Goal: Transaction & Acquisition: Purchase product/service

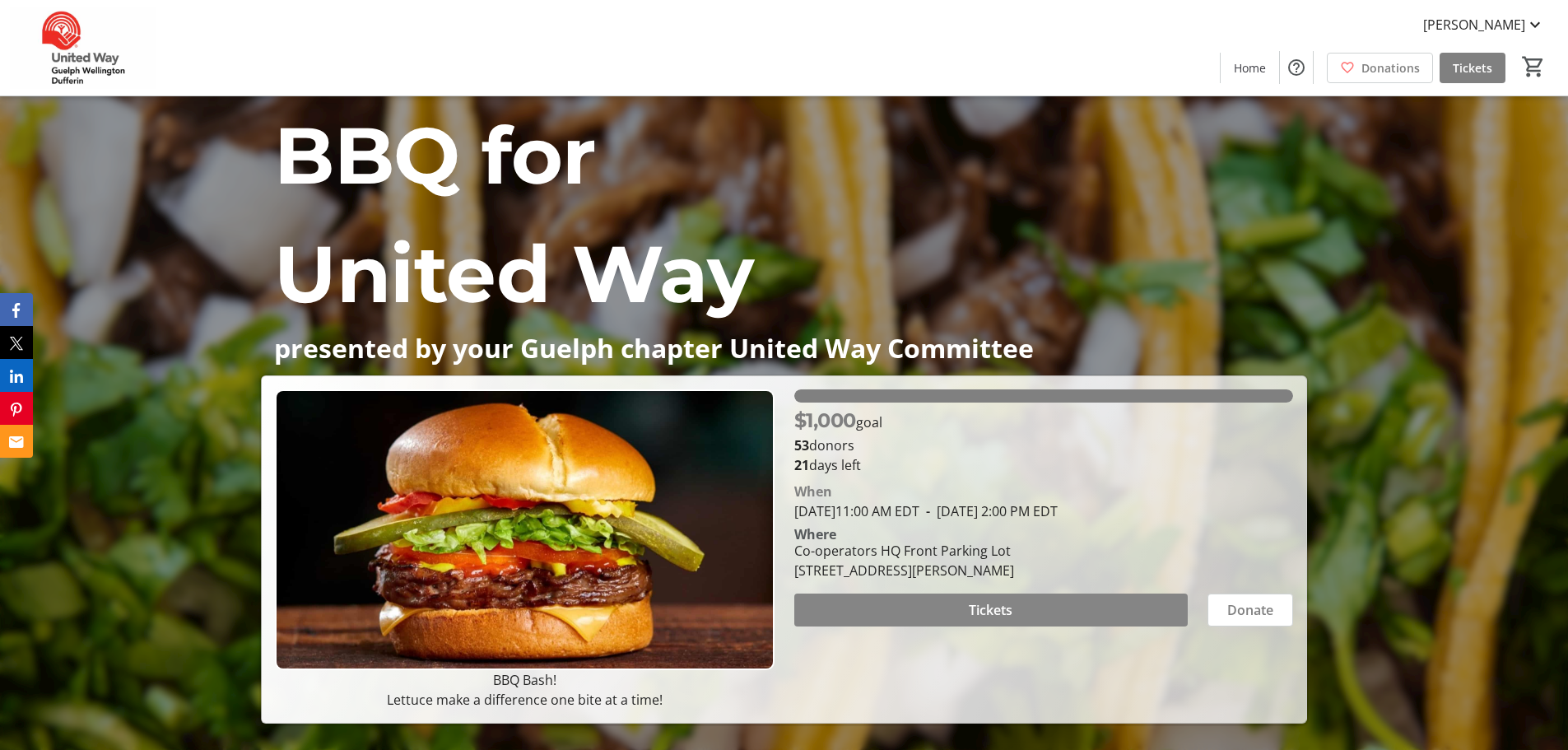
click at [969, 611] on span "Tickets" at bounding box center [990, 610] width 44 height 19
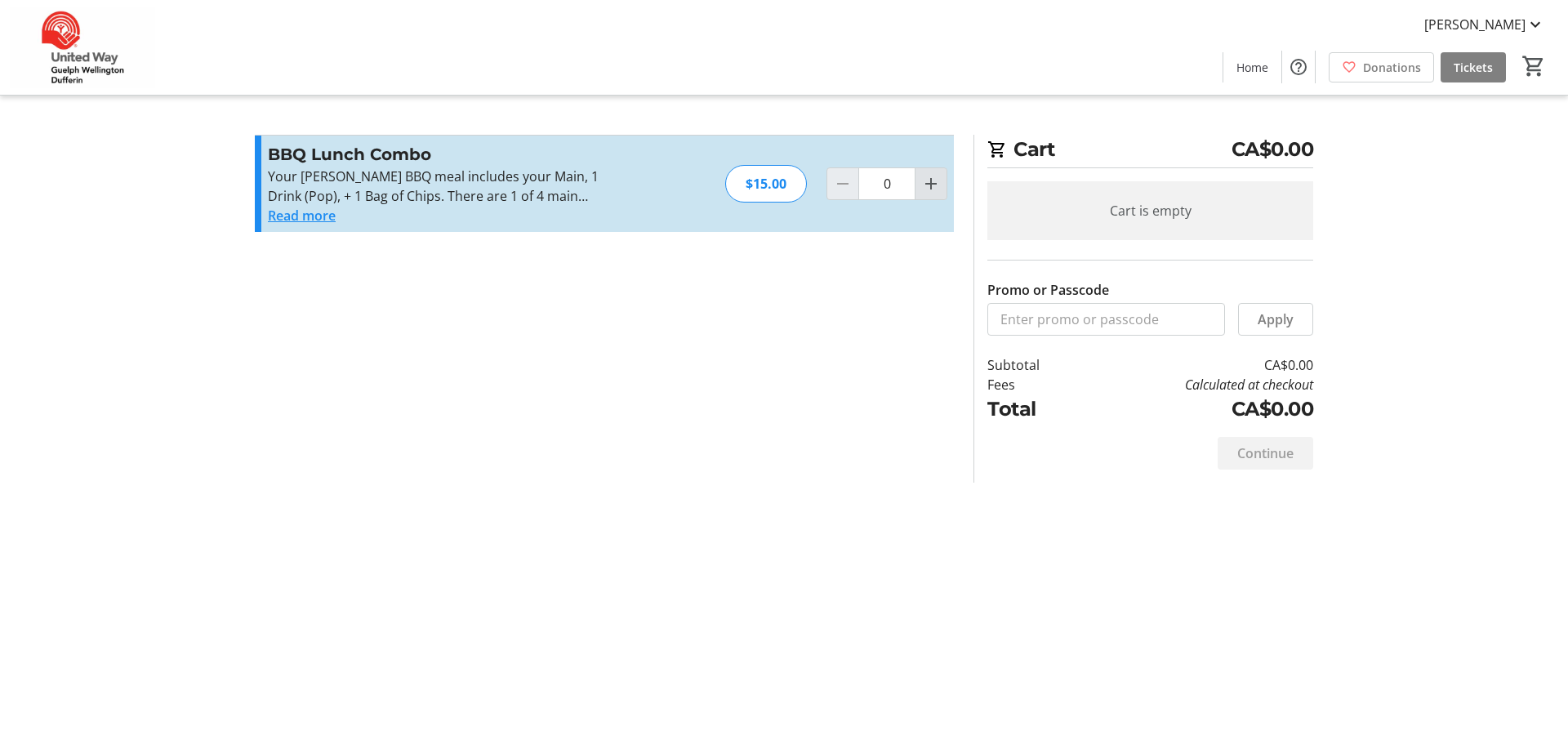
click at [924, 180] on mat-icon "Increment by one" at bounding box center [930, 183] width 19 height 19
type input "1"
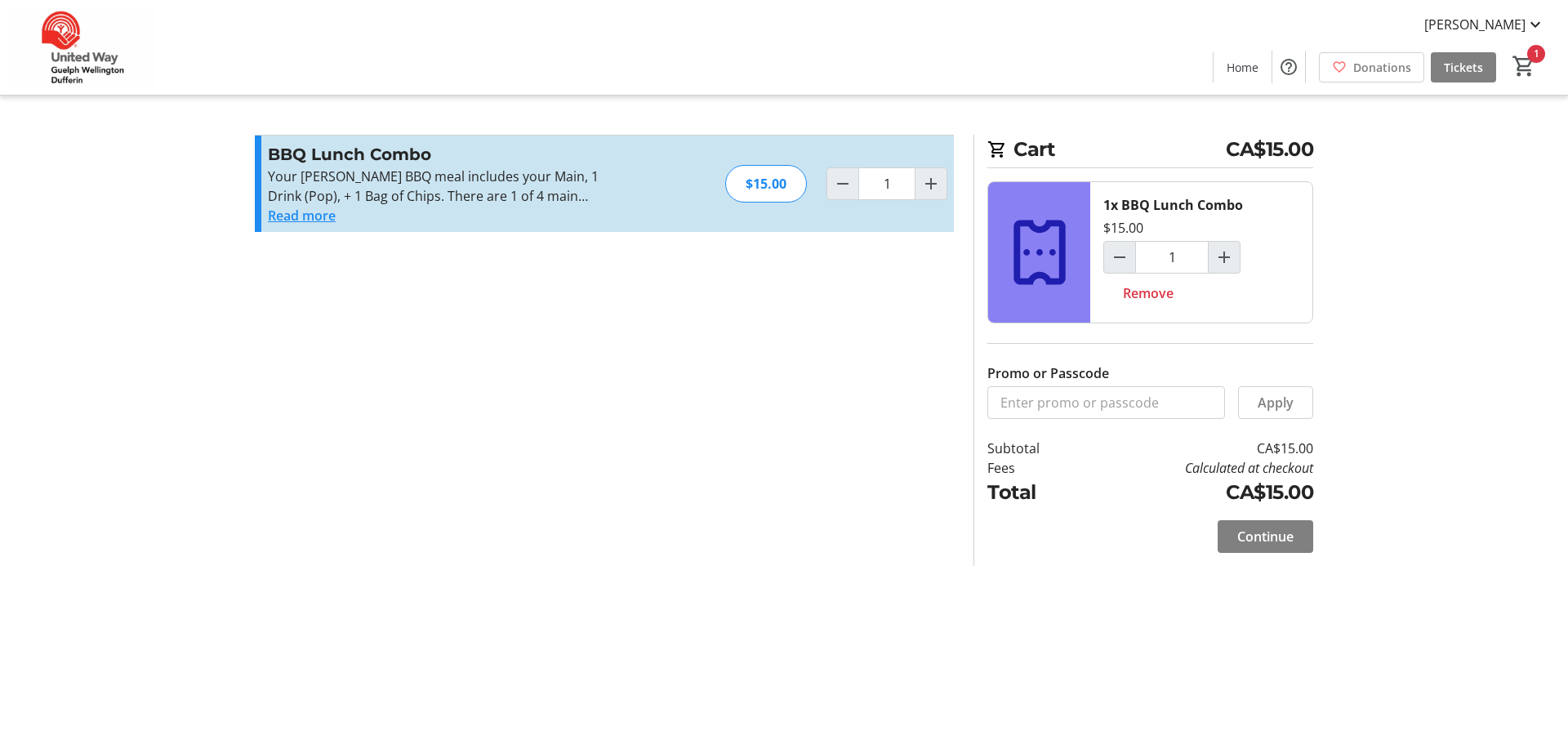
click at [321, 214] on button "Read more" at bounding box center [302, 215] width 68 height 19
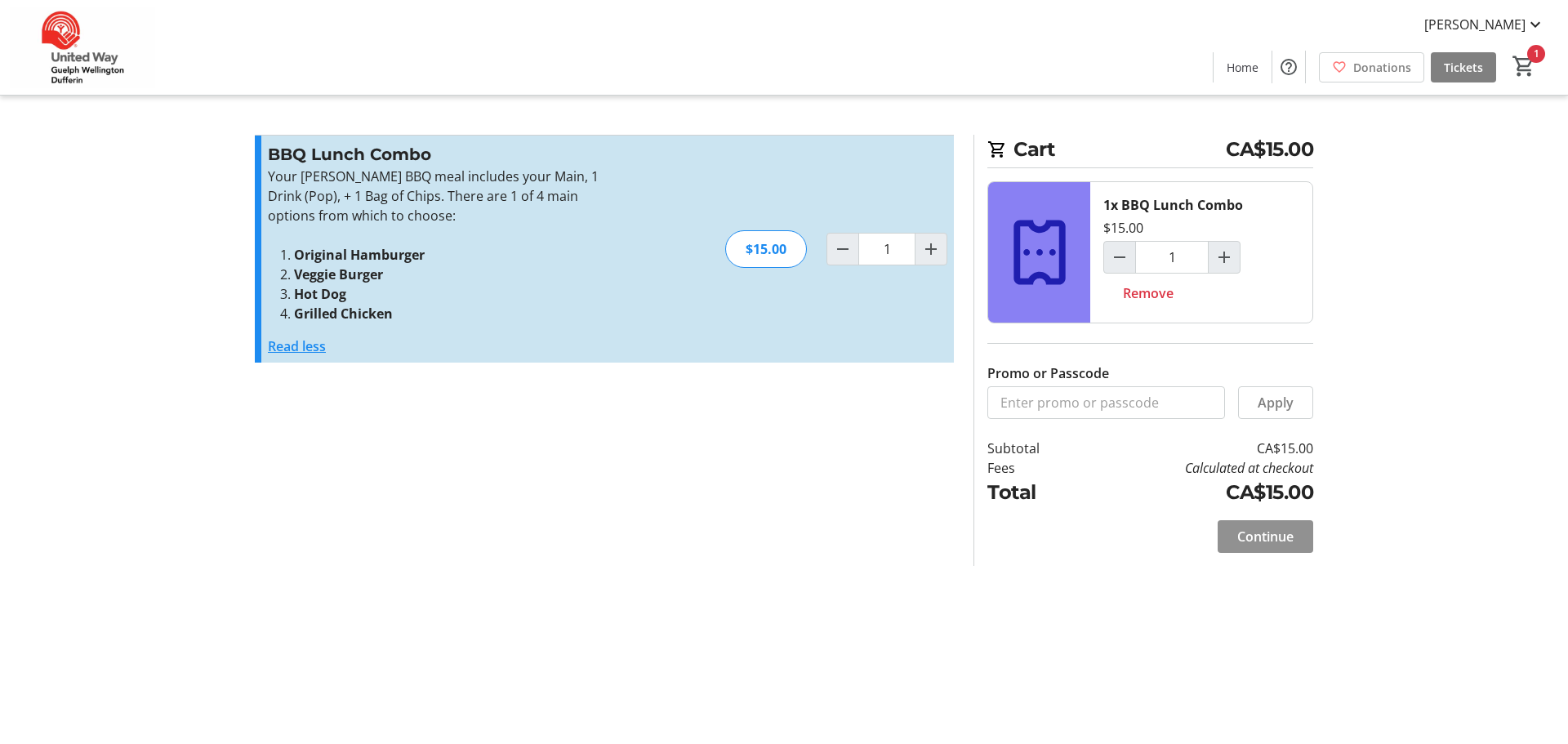
click at [1270, 533] on span "Continue" at bounding box center [1264, 536] width 56 height 19
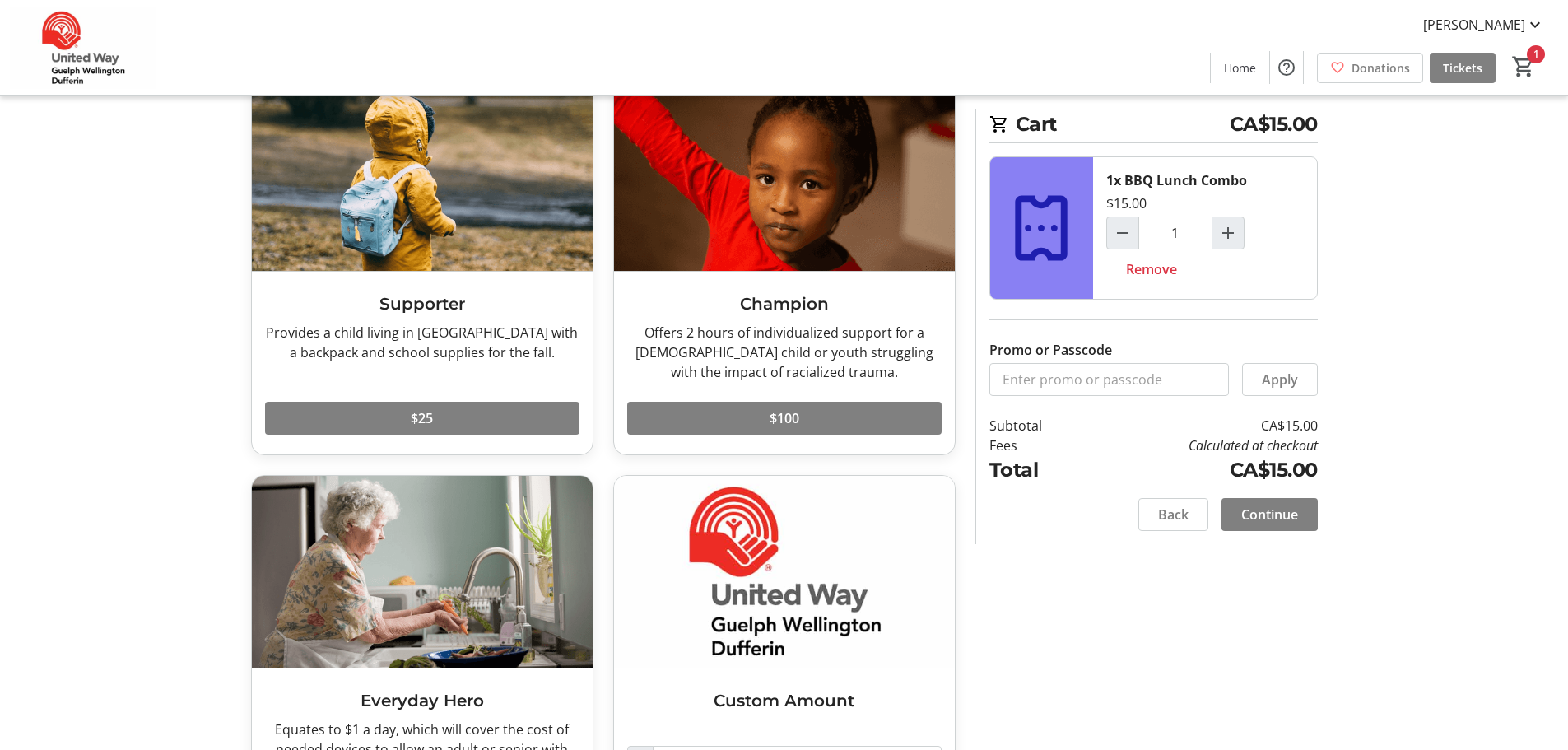
scroll to position [229, 0]
